Goal: Communication & Community: Answer question/provide support

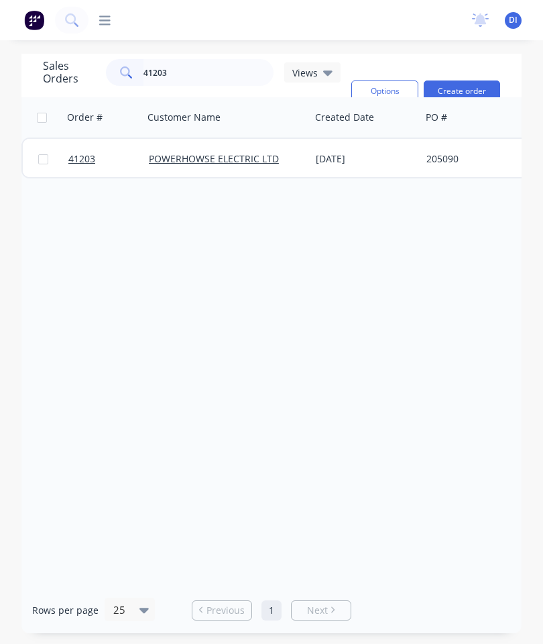
scroll to position [54, 0]
type input "41"
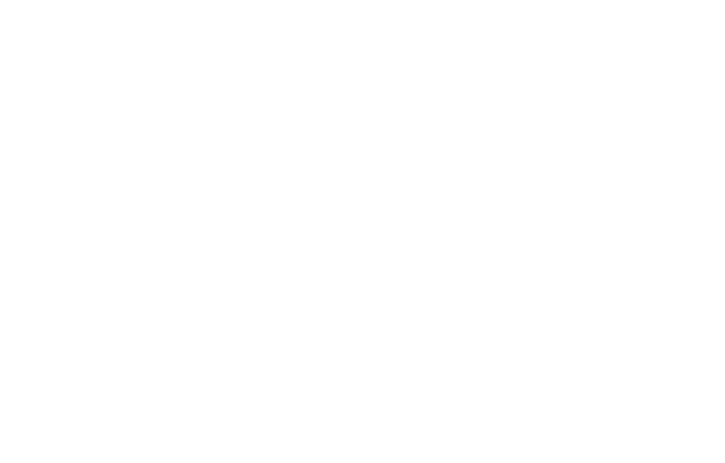
scroll to position [0, 0]
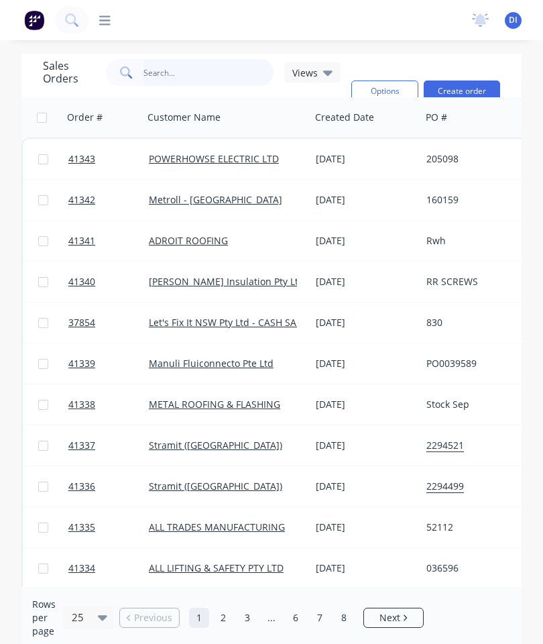
click at [177, 68] on input "text" at bounding box center [209, 72] width 131 height 27
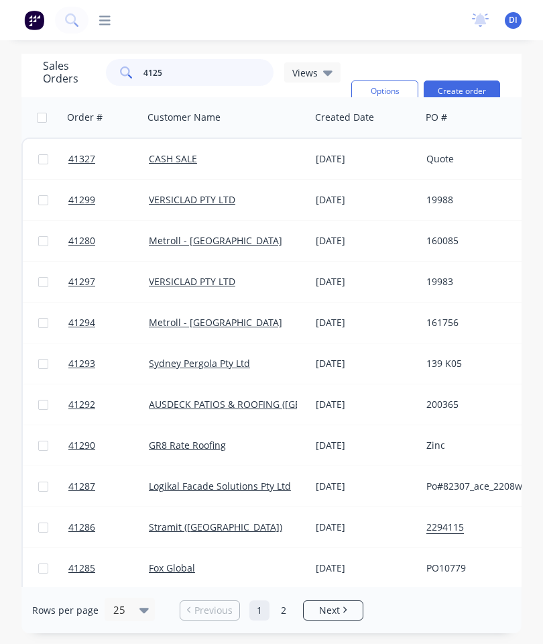
type input "41256"
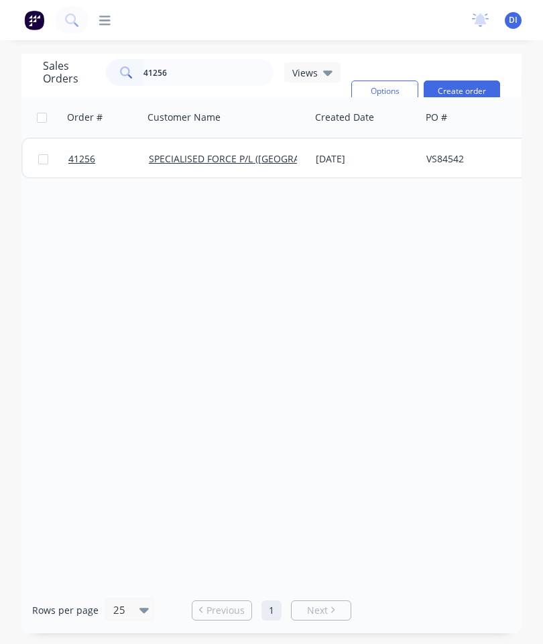
click at [83, 165] on span "41256" at bounding box center [81, 158] width 27 height 13
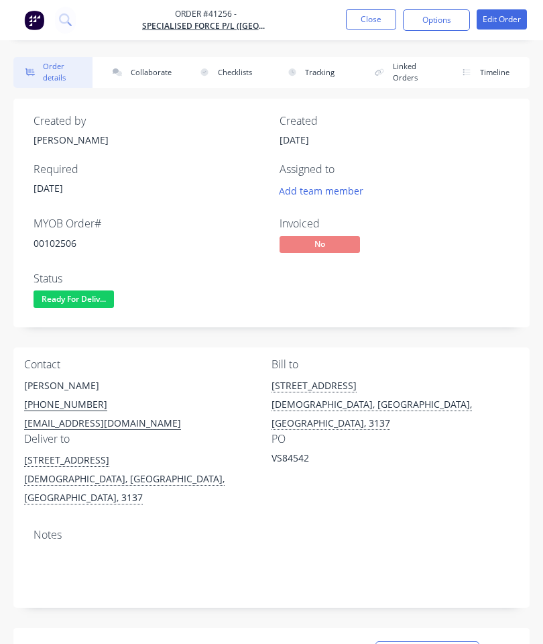
click at [135, 81] on button "Collaborate" at bounding box center [140, 72] width 79 height 31
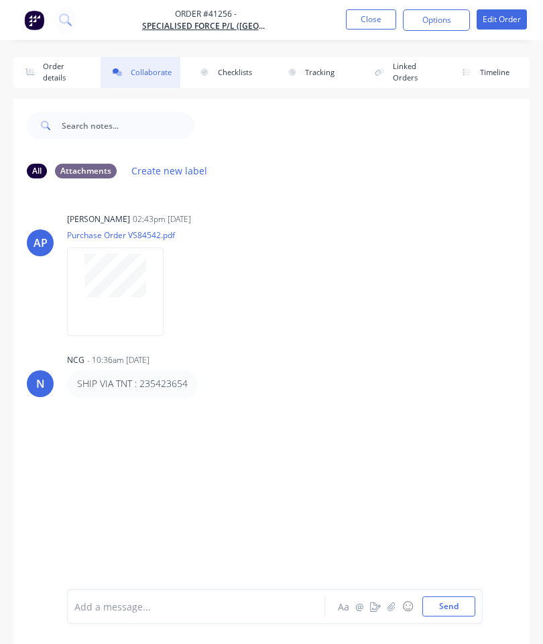
click at [386, 607] on button "button" at bounding box center [392, 606] width 16 height 16
click at [457, 602] on button "Send" at bounding box center [449, 606] width 53 height 20
click at [364, 17] on button "Close" at bounding box center [371, 19] width 50 height 20
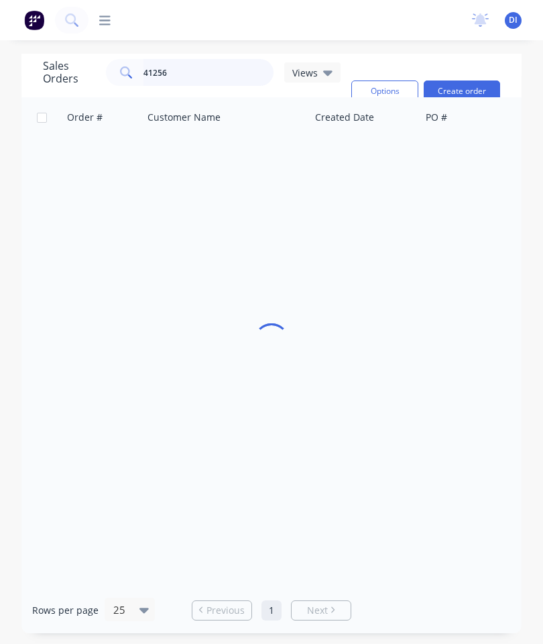
click at [225, 69] on input "41256" at bounding box center [209, 72] width 131 height 27
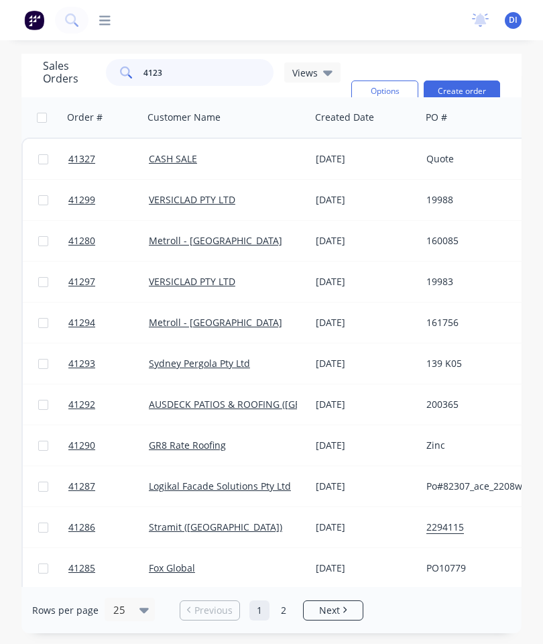
type input "41239"
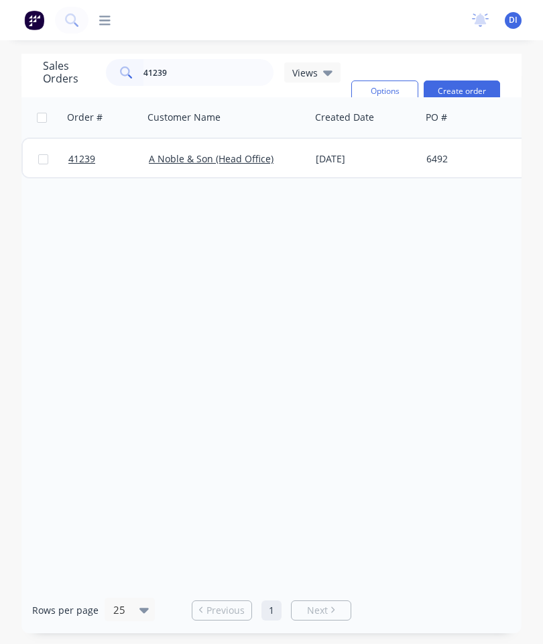
click at [83, 157] on span "41239" at bounding box center [81, 158] width 27 height 13
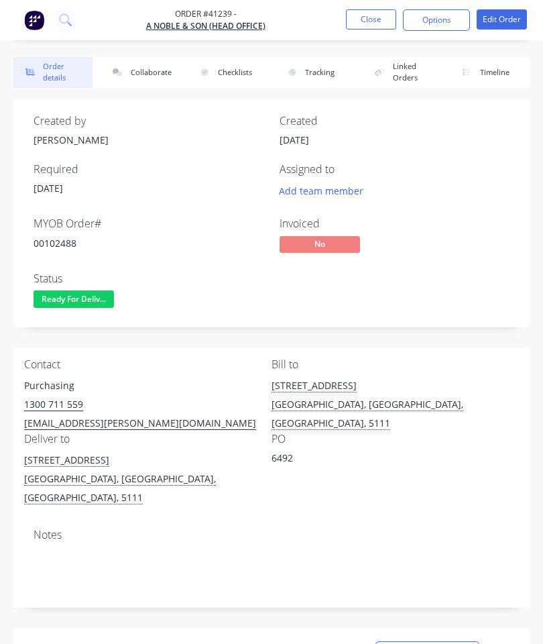
click at [153, 74] on button "Collaborate" at bounding box center [140, 72] width 79 height 31
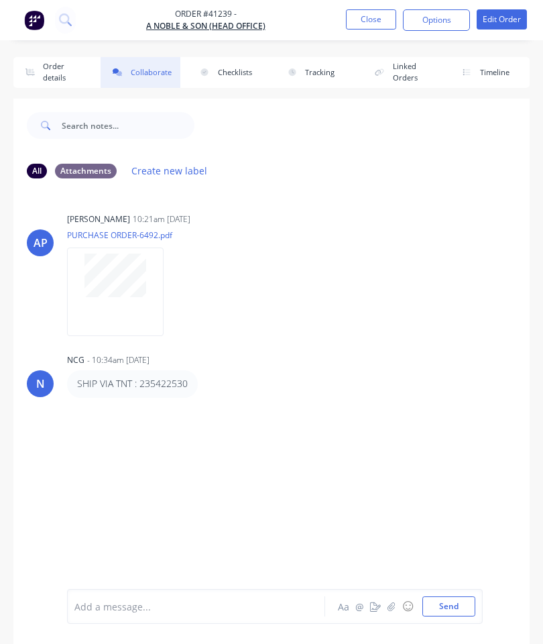
click at [215, 600] on div at bounding box center [200, 607] width 250 height 14
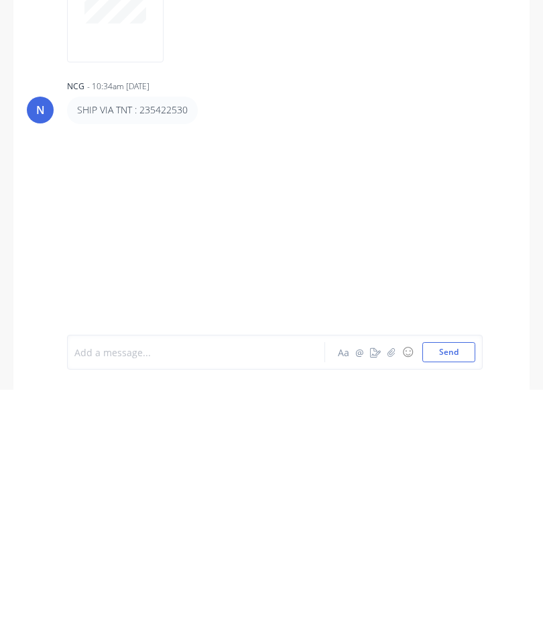
click at [390, 602] on icon "button" at bounding box center [391, 606] width 7 height 9
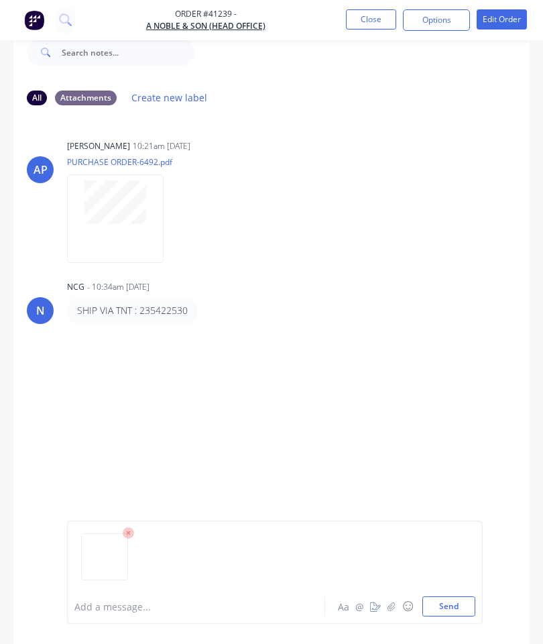
click at [456, 597] on button "Send" at bounding box center [449, 606] width 53 height 20
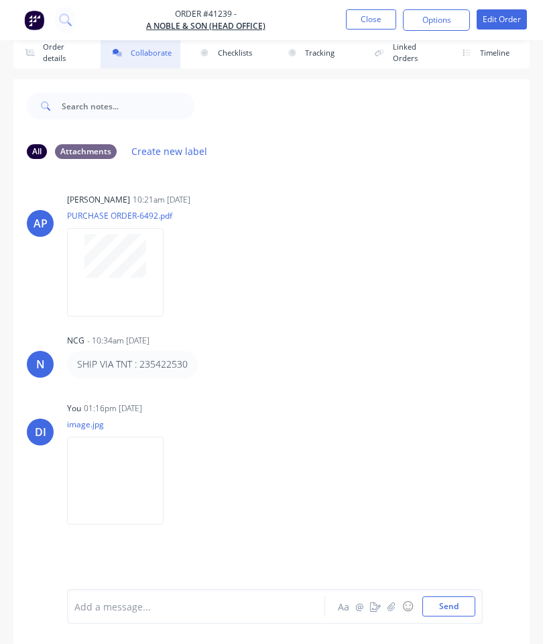
click at [362, 23] on button "Close" at bounding box center [371, 19] width 50 height 20
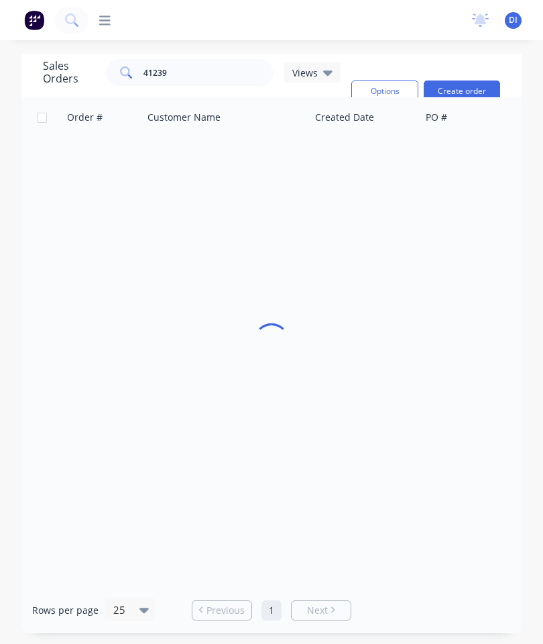
scroll to position [54, 0]
click at [225, 59] on input "41239" at bounding box center [209, 72] width 131 height 27
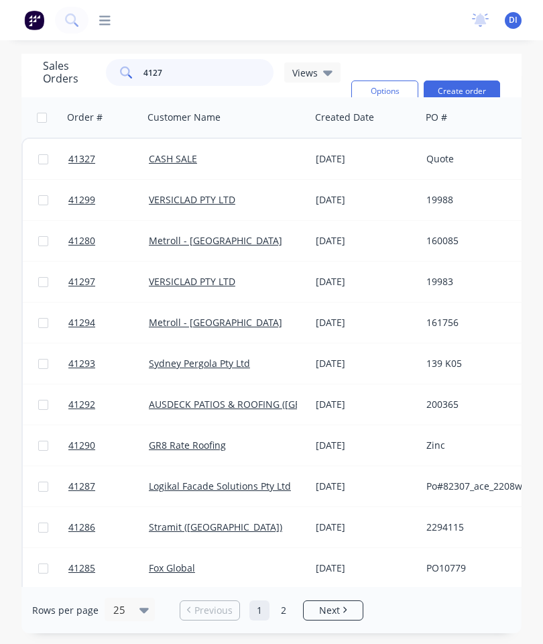
type input "41274"
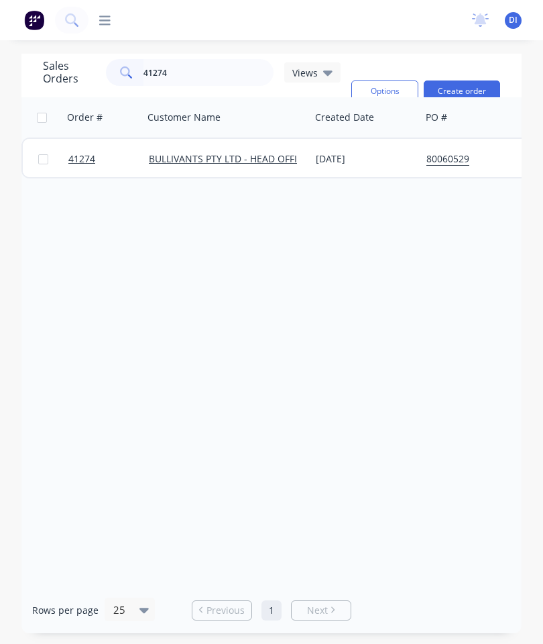
click at [85, 152] on span "41274" at bounding box center [81, 158] width 27 height 13
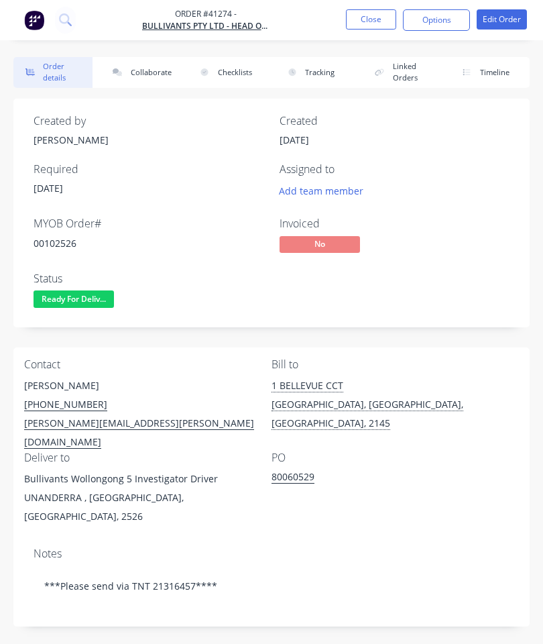
click at [146, 70] on button "Collaborate" at bounding box center [140, 72] width 79 height 31
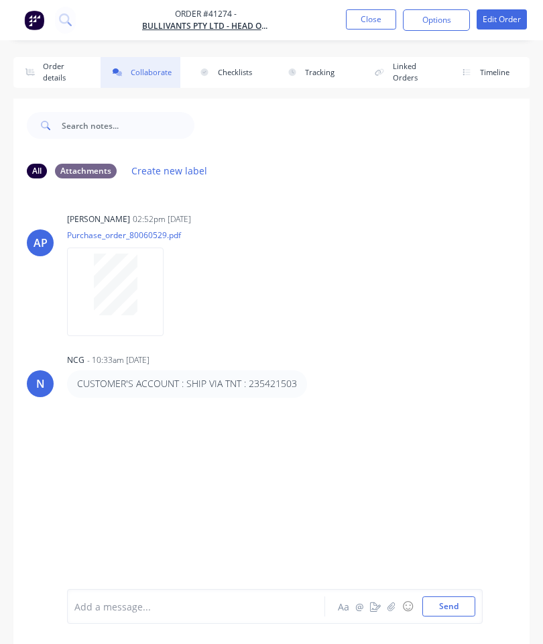
click at [392, 604] on icon "button" at bounding box center [391, 606] width 7 height 9
click at [445, 604] on button "Send" at bounding box center [449, 606] width 53 height 20
click at [380, 16] on button "Close" at bounding box center [371, 19] width 50 height 20
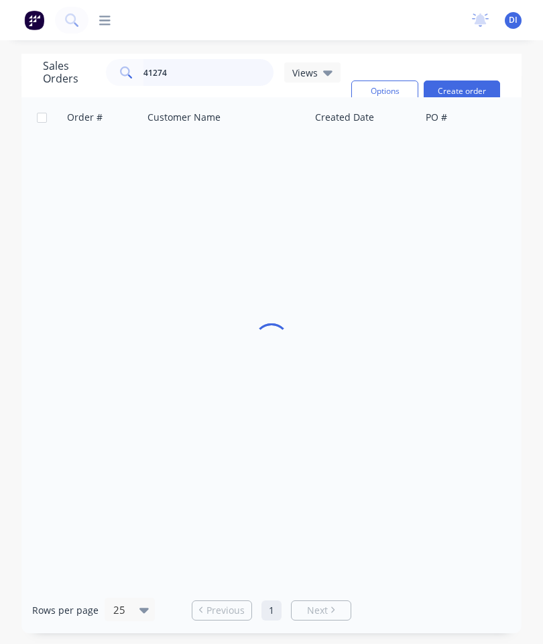
click at [239, 75] on input "41274" at bounding box center [209, 72] width 131 height 27
type input "4"
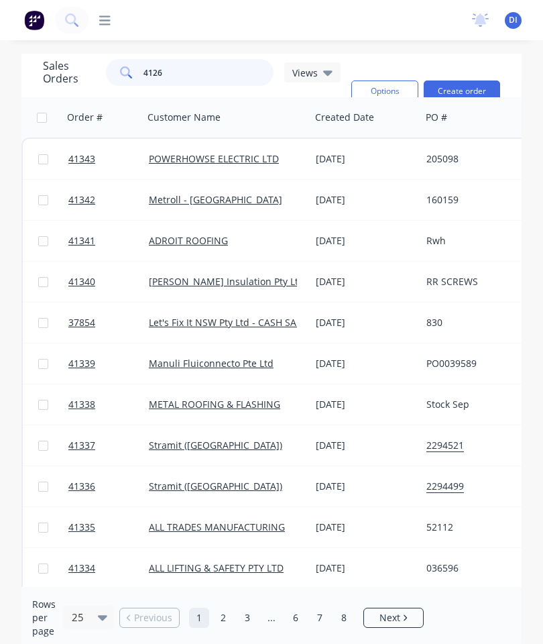
type input "41264"
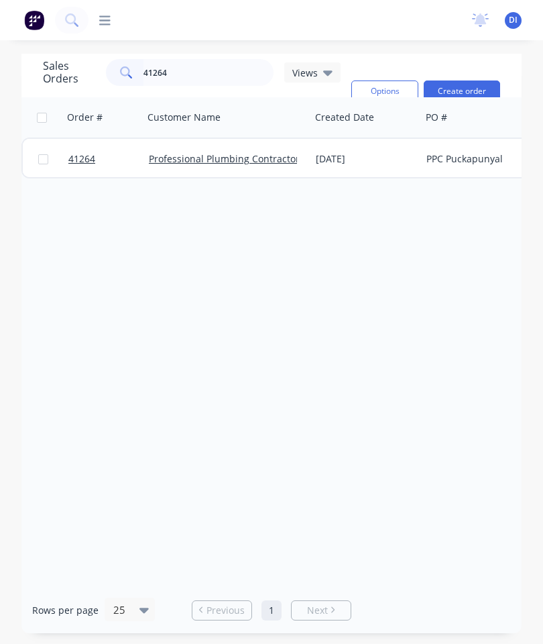
click at [88, 155] on span "41264" at bounding box center [81, 158] width 27 height 13
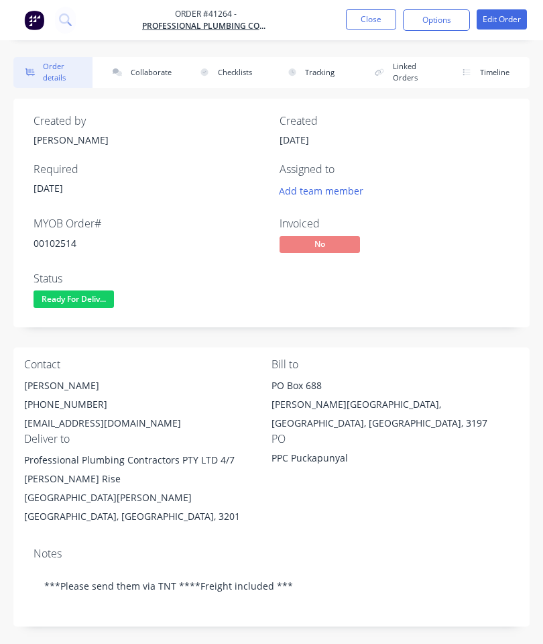
click at [140, 74] on button "Collaborate" at bounding box center [140, 72] width 79 height 31
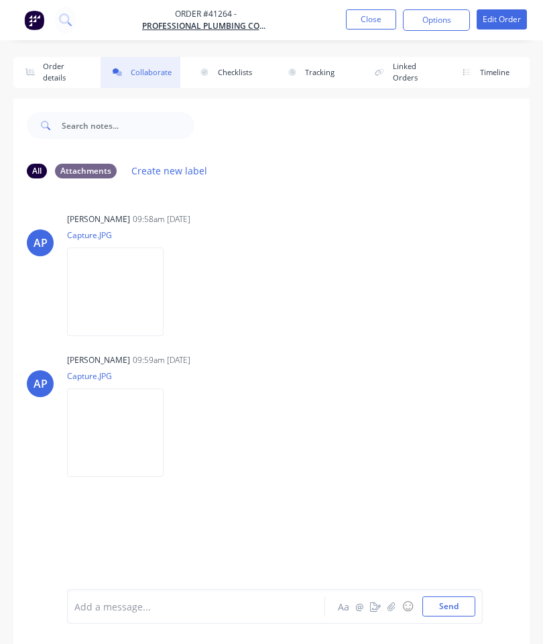
click at [395, 604] on icon "button" at bounding box center [391, 606] width 7 height 9
click at [439, 606] on button "Send" at bounding box center [449, 606] width 53 height 20
click at [381, 17] on button "Close" at bounding box center [371, 19] width 50 height 20
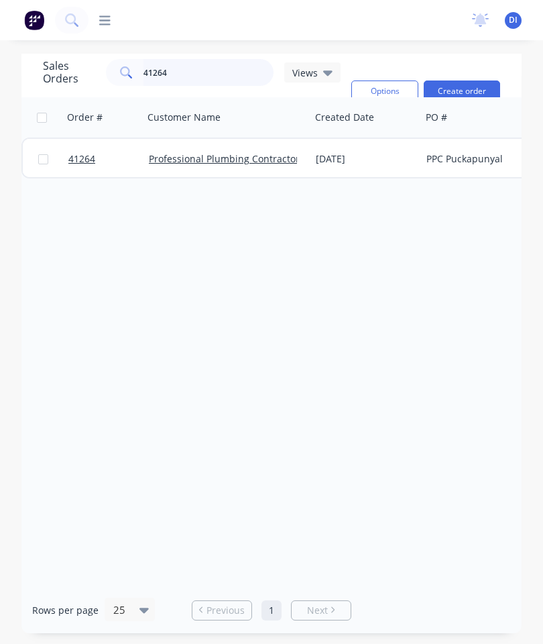
click at [213, 75] on input "41264" at bounding box center [209, 72] width 131 height 27
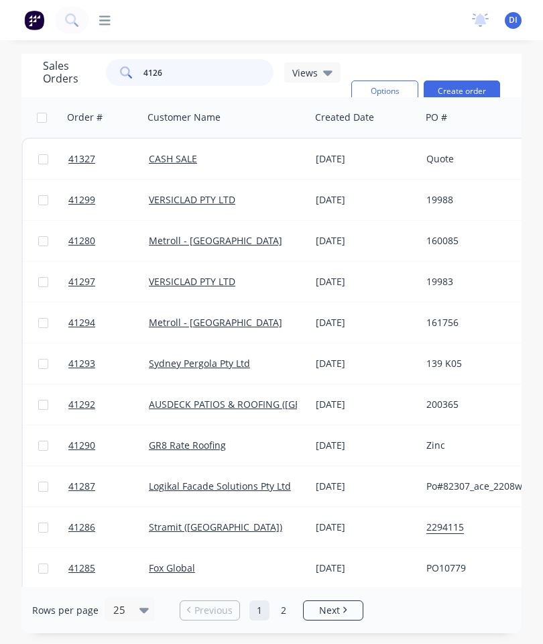
type input "41263"
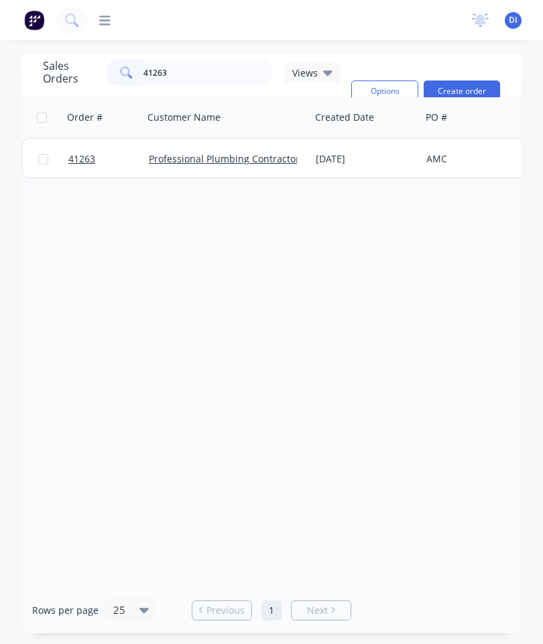
click at [89, 162] on span "41263" at bounding box center [81, 158] width 27 height 13
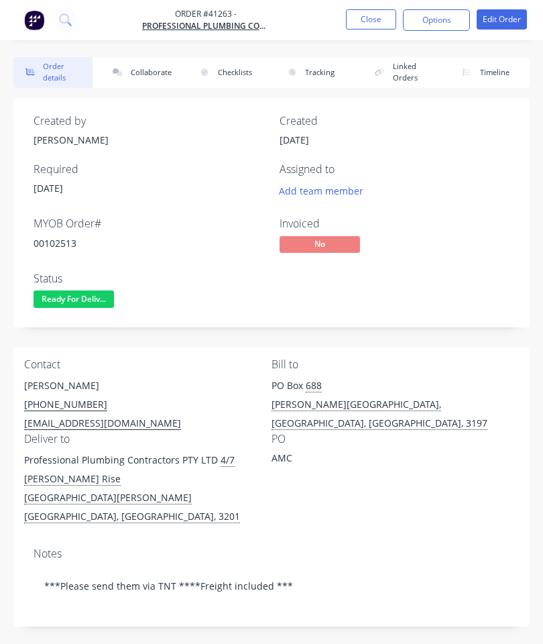
click at [142, 69] on button "Collaborate" at bounding box center [140, 72] width 79 height 31
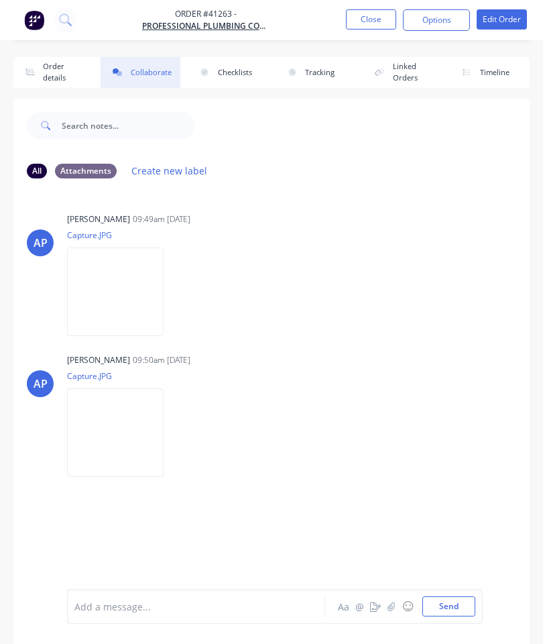
click at [391, 600] on button "button" at bounding box center [392, 606] width 16 height 16
click at [133, 527] on icon at bounding box center [129, 533] width 12 height 12
click at [386, 604] on button "button" at bounding box center [392, 606] width 16 height 16
click at [443, 606] on button "Send" at bounding box center [449, 606] width 53 height 20
click at [368, 17] on button "Close" at bounding box center [371, 19] width 50 height 20
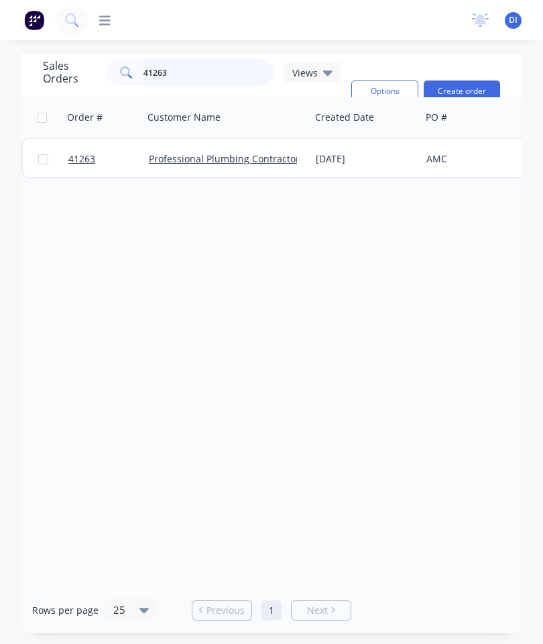
click at [215, 67] on input "41263" at bounding box center [209, 72] width 131 height 27
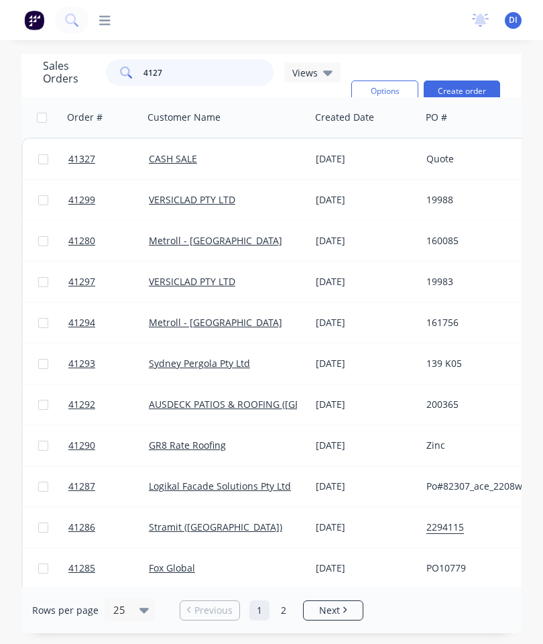
type input "41278"
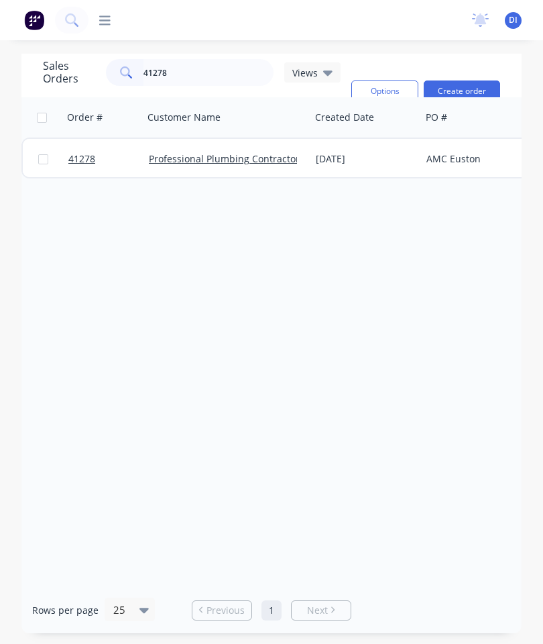
click at [76, 166] on link "41278" at bounding box center [108, 159] width 81 height 40
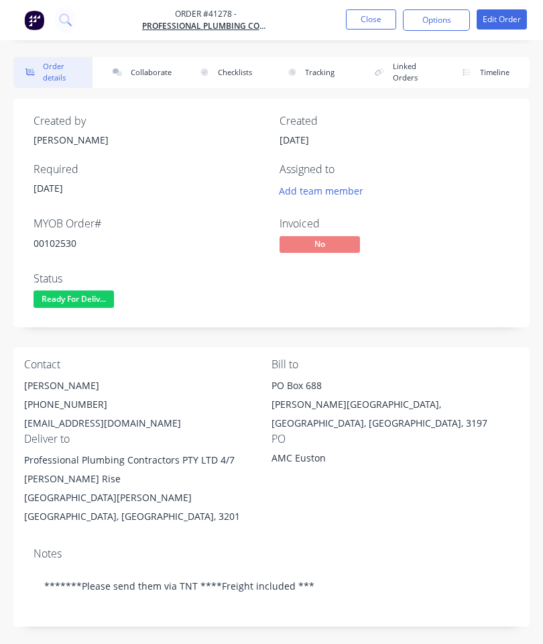
click at [148, 64] on button "Collaborate" at bounding box center [140, 72] width 79 height 31
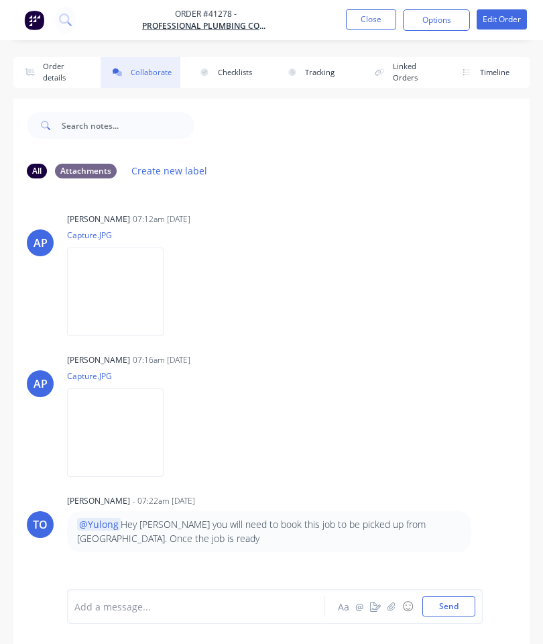
click at [394, 600] on button "button" at bounding box center [392, 606] width 16 height 16
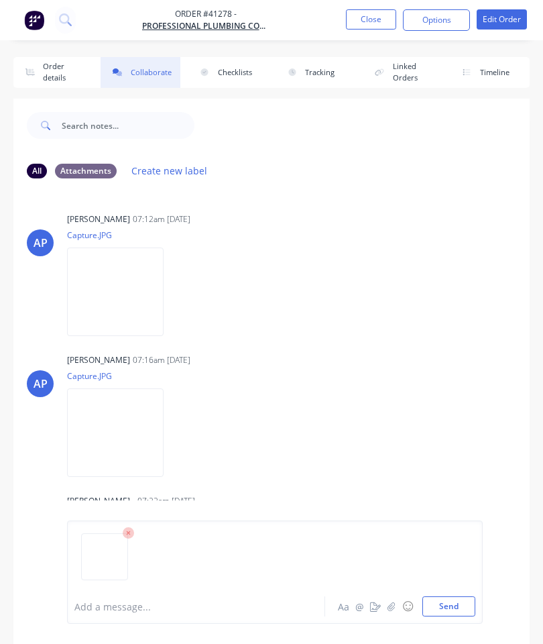
click at [450, 606] on button "Send" at bounding box center [449, 606] width 53 height 20
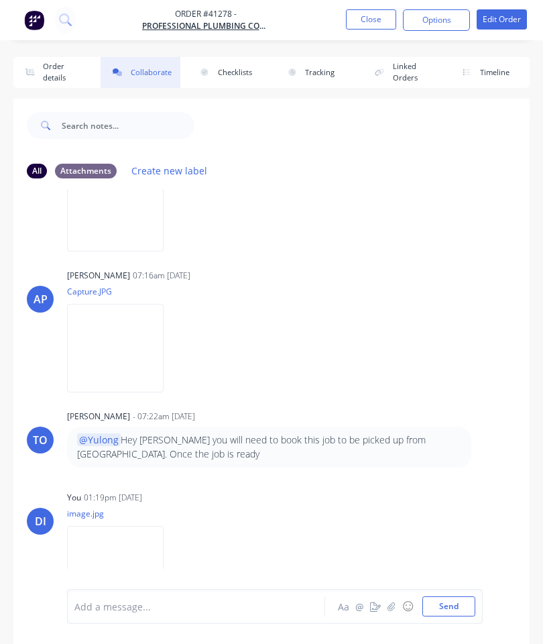
scroll to position [84, 0]
click at [369, 15] on button "Close" at bounding box center [371, 19] width 50 height 20
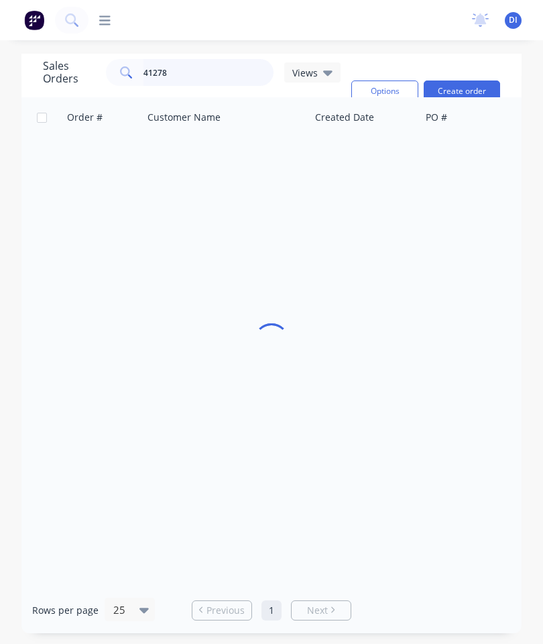
click at [220, 68] on input "41278" at bounding box center [209, 72] width 131 height 27
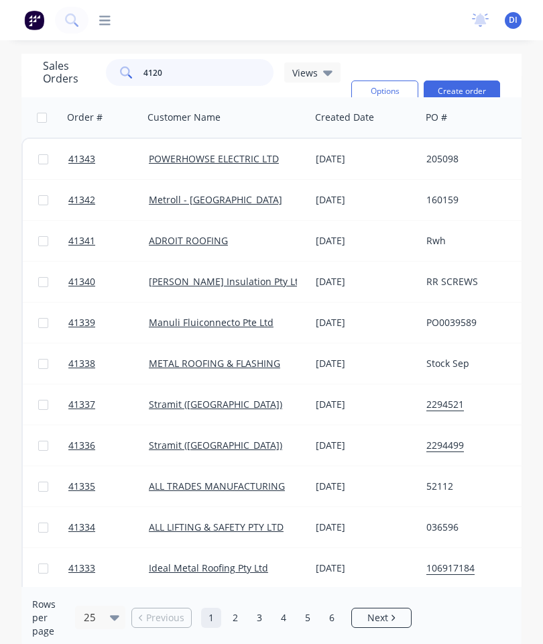
type input "41204"
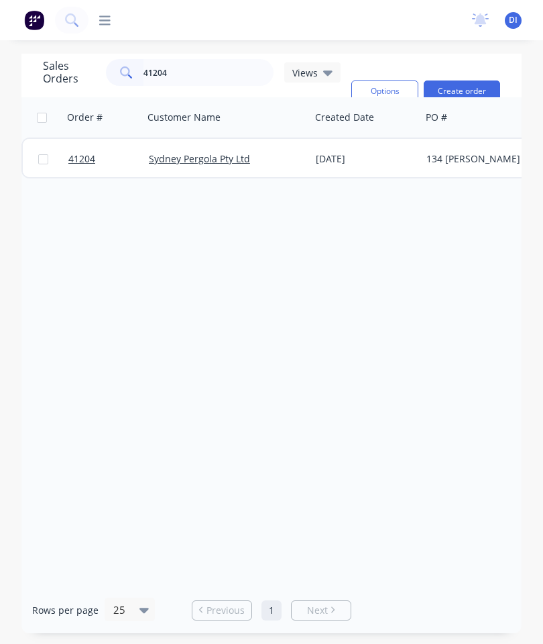
click at [85, 165] on span "41204" at bounding box center [81, 158] width 27 height 13
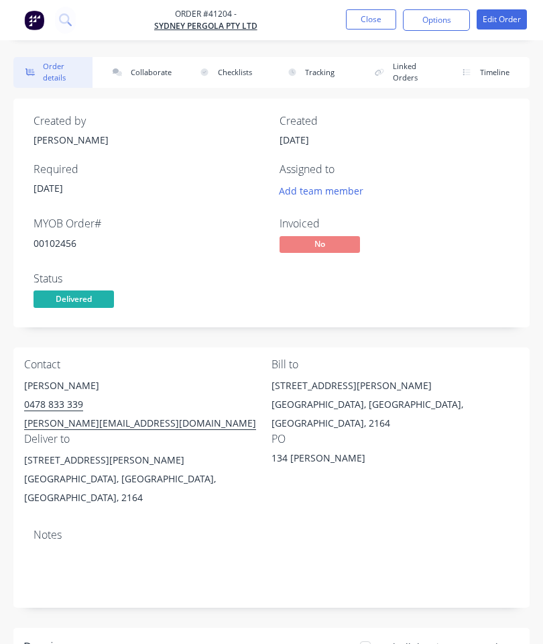
click at [148, 76] on button "Collaborate" at bounding box center [140, 72] width 79 height 31
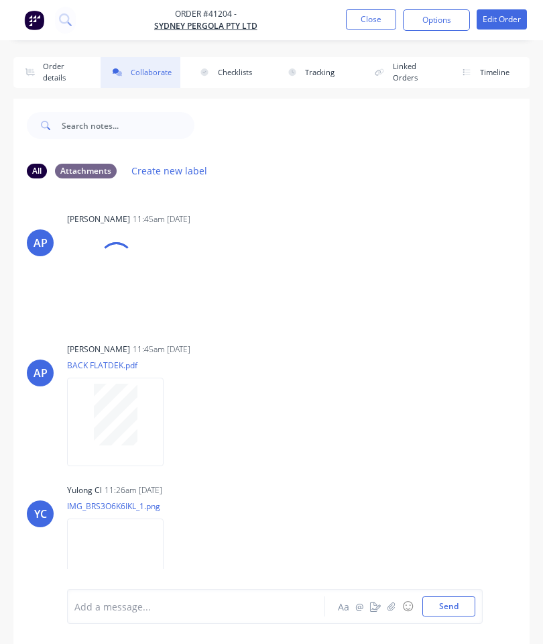
click at [393, 608] on icon "button" at bounding box center [392, 606] width 8 height 9
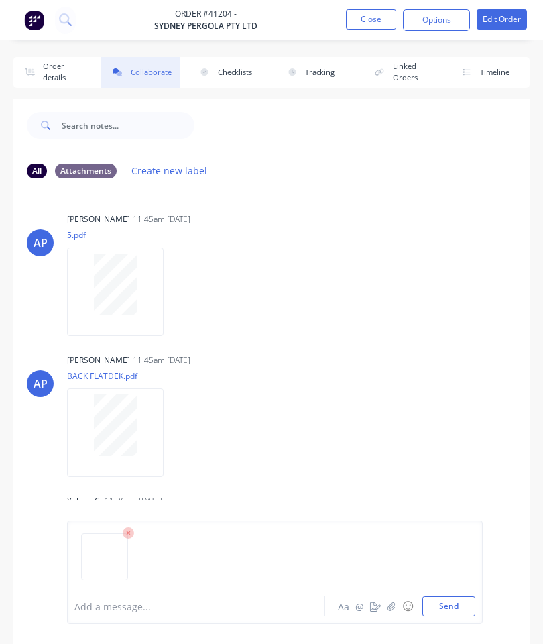
click at [453, 604] on button "Send" at bounding box center [449, 606] width 53 height 20
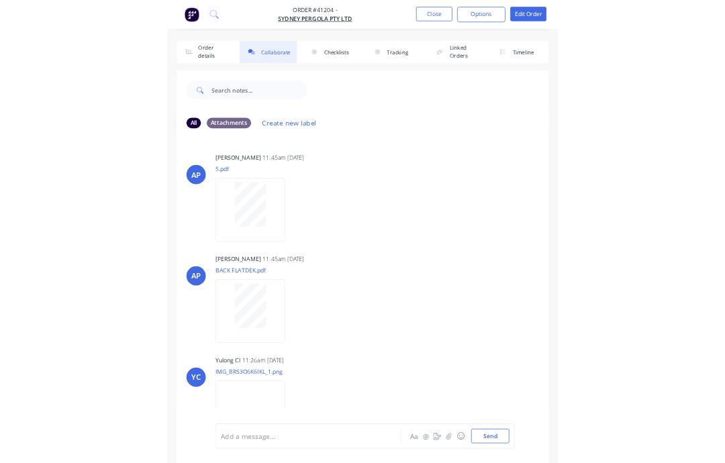
scroll to position [150, 0]
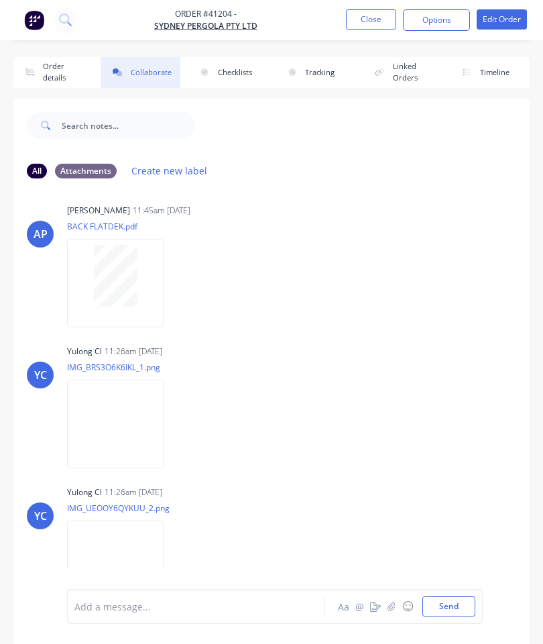
click at [374, 18] on button "Close" at bounding box center [371, 19] width 50 height 20
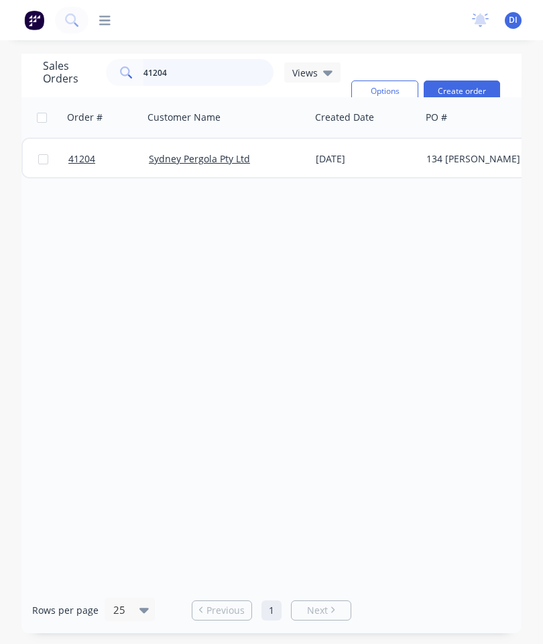
click at [197, 85] on input "41204" at bounding box center [209, 72] width 131 height 27
click at [211, 80] on input "41204" at bounding box center [209, 72] width 131 height 27
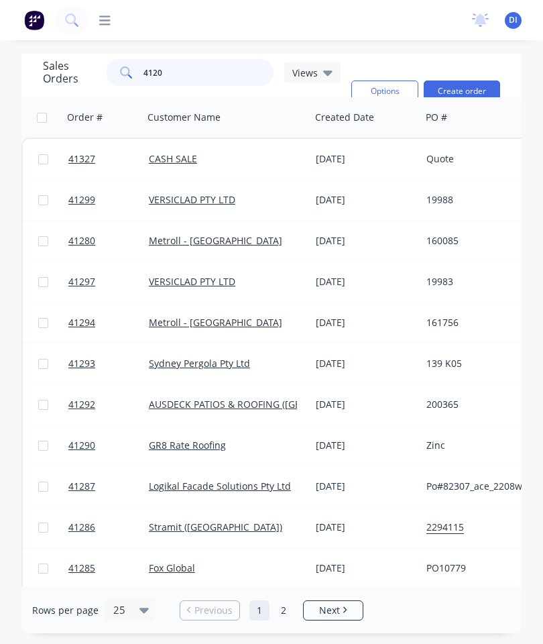
type input "41205"
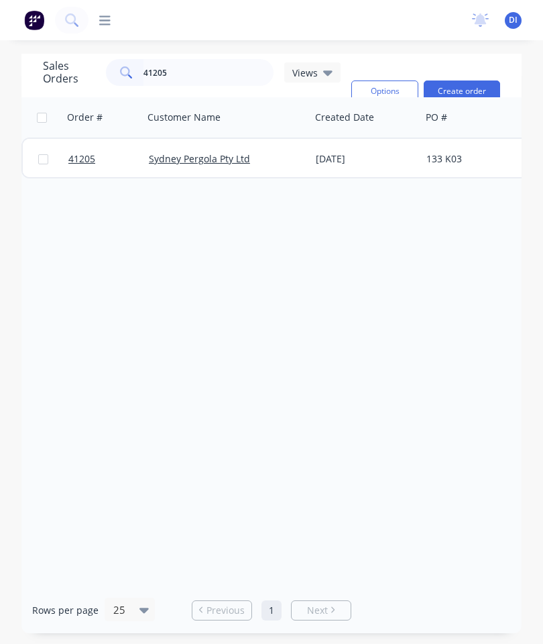
click at [74, 158] on span "41205" at bounding box center [81, 158] width 27 height 13
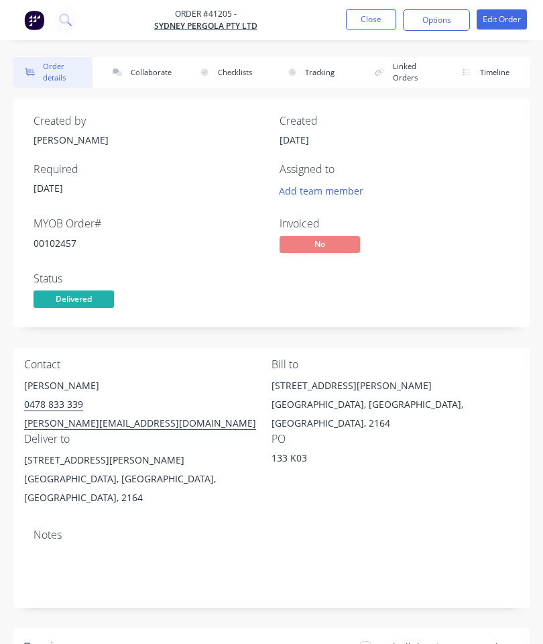
click at [138, 70] on button "Collaborate" at bounding box center [140, 72] width 79 height 31
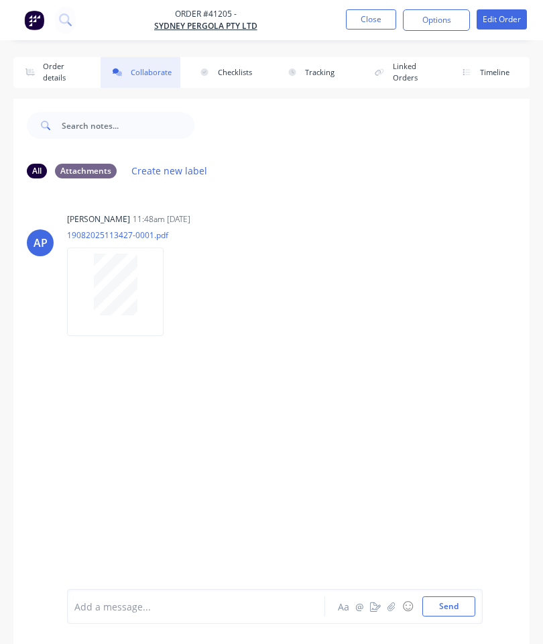
click at [391, 614] on button "button" at bounding box center [392, 606] width 16 height 16
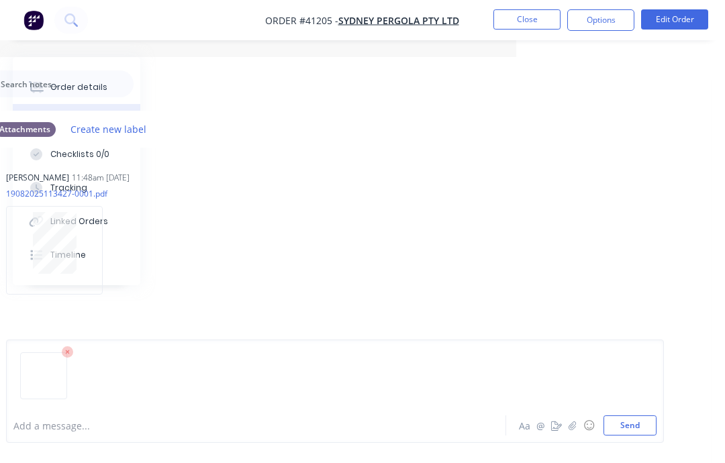
scroll to position [21, 208]
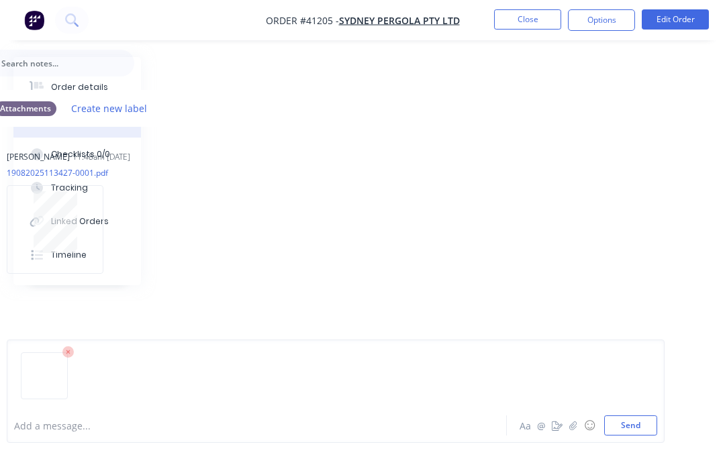
click at [543, 423] on button "Send" at bounding box center [630, 425] width 53 height 20
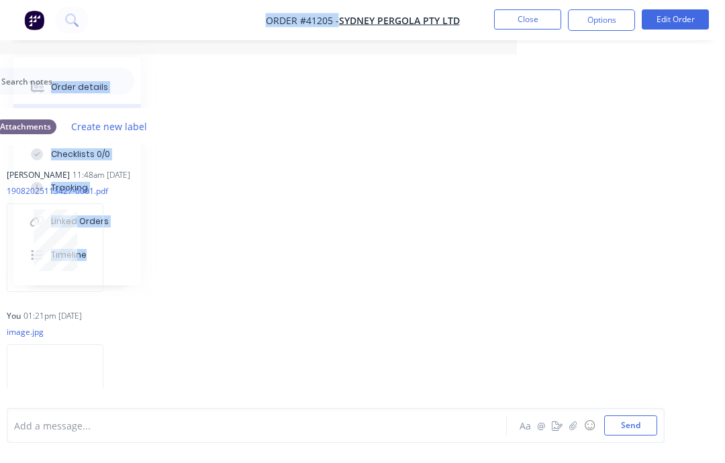
scroll to position [0, 208]
